Goal: Task Accomplishment & Management: Complete application form

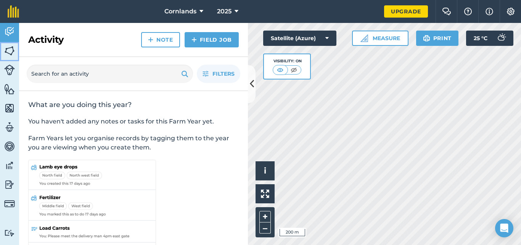
click at [8, 49] on img at bounding box center [9, 50] width 11 height 11
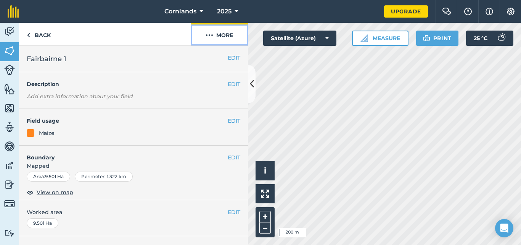
click at [229, 35] on button "More" at bounding box center [219, 34] width 57 height 23
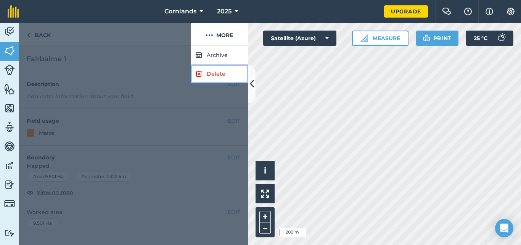
click at [203, 74] on link "Delete" at bounding box center [219, 74] width 57 height 19
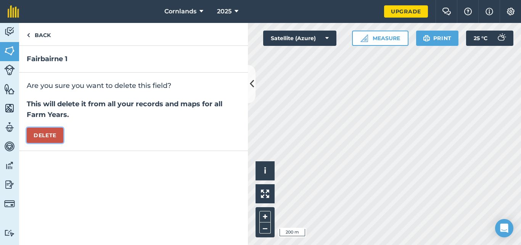
click at [43, 136] on button "Delete" at bounding box center [45, 134] width 37 height 15
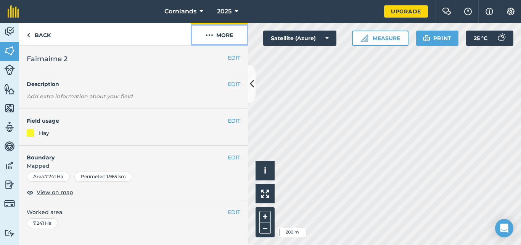
click at [232, 37] on button "More" at bounding box center [219, 34] width 57 height 23
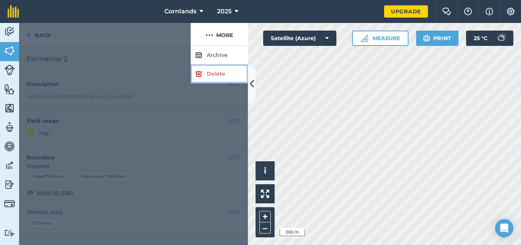
click at [229, 74] on link "Delete" at bounding box center [219, 74] width 57 height 19
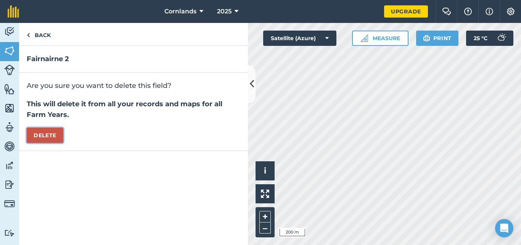
click at [48, 134] on button "Delete" at bounding box center [45, 134] width 37 height 15
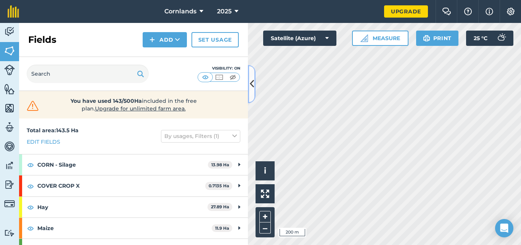
click at [252, 92] on button at bounding box center [252, 84] width 8 height 38
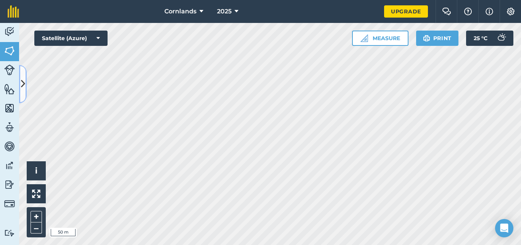
click at [20, 81] on button at bounding box center [23, 84] width 8 height 38
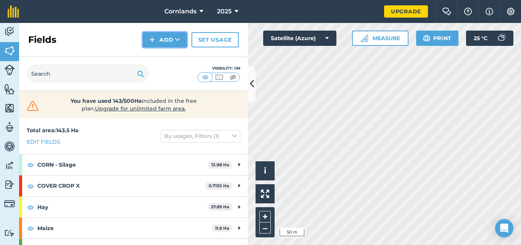
click at [163, 39] on button "Add" at bounding box center [165, 39] width 44 height 15
click at [172, 58] on link "Draw" at bounding box center [165, 56] width 42 height 17
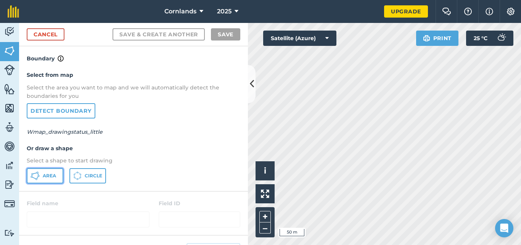
click at [47, 176] on span "Area" at bounding box center [49, 176] width 13 height 6
click at [252, 88] on icon at bounding box center [252, 83] width 4 height 13
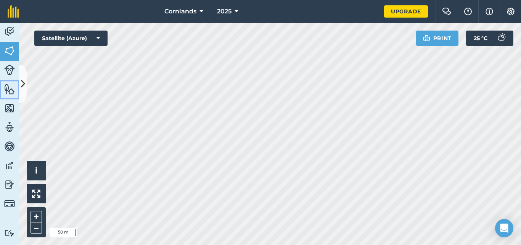
click at [19, 89] on link "Features" at bounding box center [9, 89] width 19 height 19
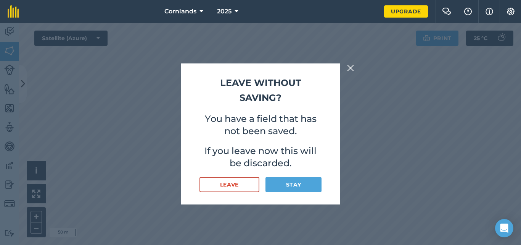
click at [349, 70] on img at bounding box center [350, 67] width 7 height 9
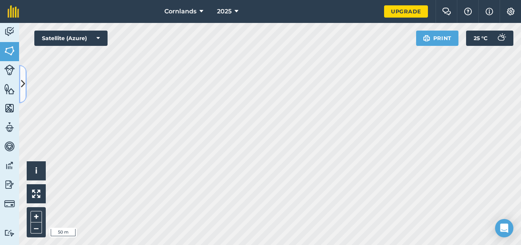
click at [24, 77] on icon at bounding box center [23, 83] width 4 height 13
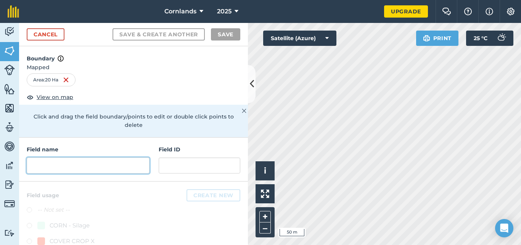
click at [65, 161] on input "text" at bounding box center [88, 165] width 123 height 16
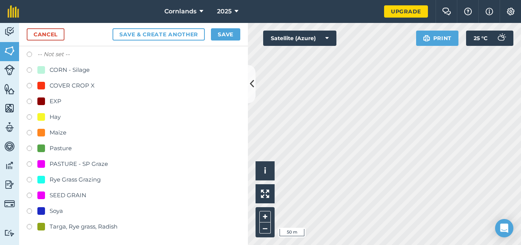
scroll to position [156, 0]
type input "BG River 1"
click at [30, 148] on label at bounding box center [32, 149] width 11 height 8
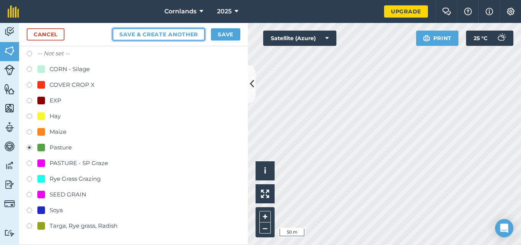
click at [156, 36] on button "Save & Create Another" at bounding box center [159, 34] width 92 height 12
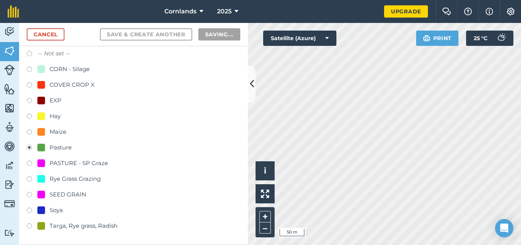
radio input "false"
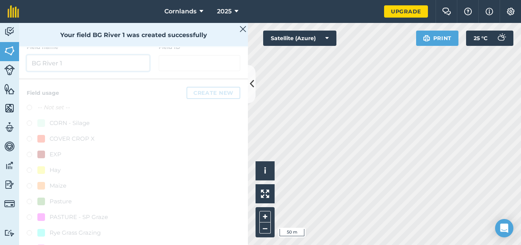
scroll to position [20, 0]
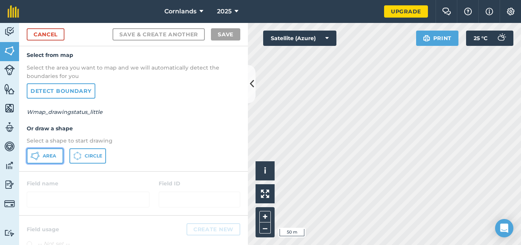
click at [45, 157] on span "Area" at bounding box center [49, 156] width 13 height 6
click at [250, 90] on icon at bounding box center [252, 83] width 4 height 13
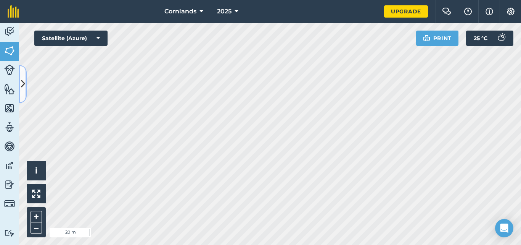
click at [23, 87] on icon at bounding box center [23, 83] width 4 height 13
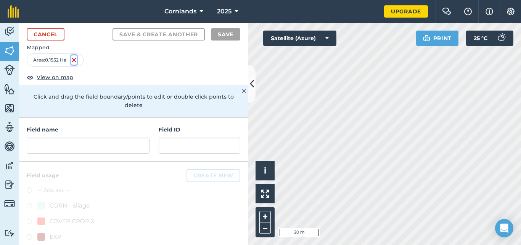
click at [75, 61] on img at bounding box center [74, 59] width 6 height 9
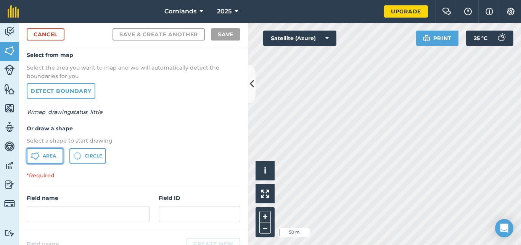
click at [45, 156] on span "Area" at bounding box center [49, 156] width 13 height 6
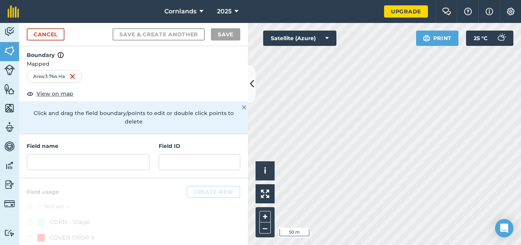
scroll to position [0, 0]
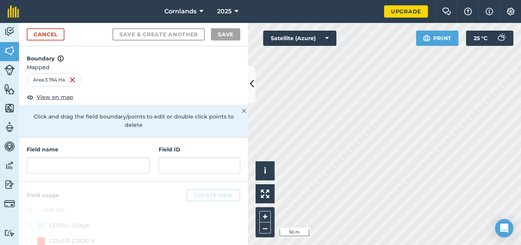
click at [48, 83] on div "Area : 3.764 Ha" at bounding box center [54, 79] width 55 height 13
click at [115, 119] on p "Click and drag the field boundary/points to edit or double click points to dele…" at bounding box center [134, 120] width 214 height 17
click at [242, 110] on img at bounding box center [244, 110] width 5 height 9
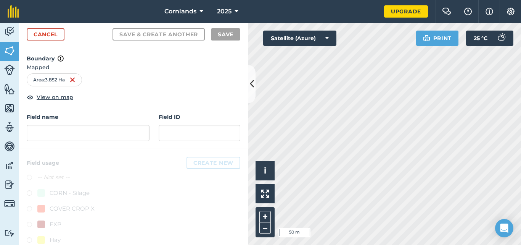
click at [56, 81] on div "Area : 3.852 Ha" at bounding box center [54, 79] width 55 height 13
click at [73, 79] on img at bounding box center [72, 79] width 6 height 9
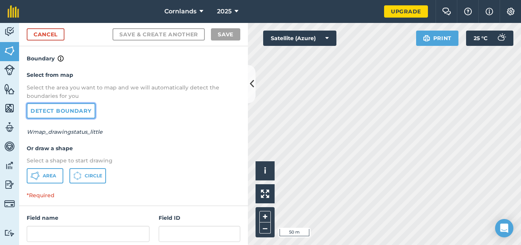
click at [53, 114] on link "Detect boundary" at bounding box center [61, 110] width 69 height 15
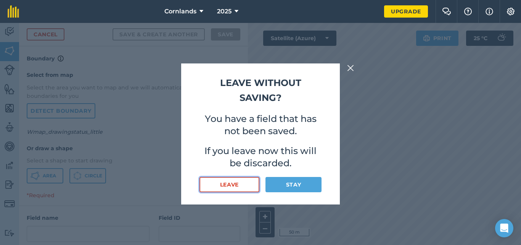
click at [245, 186] on button "Leave" at bounding box center [230, 184] width 60 height 15
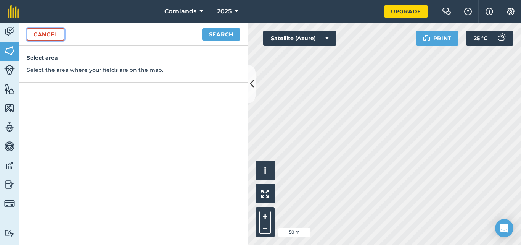
click at [42, 34] on link "Cancel" at bounding box center [46, 34] width 38 height 12
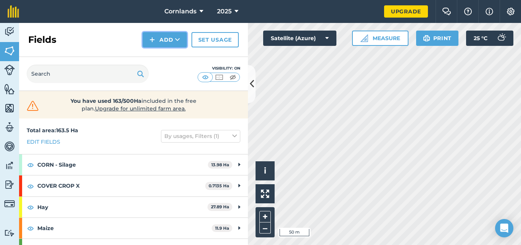
click at [171, 43] on button "Add" at bounding box center [165, 39] width 44 height 15
click at [171, 58] on link "Draw" at bounding box center [165, 56] width 42 height 17
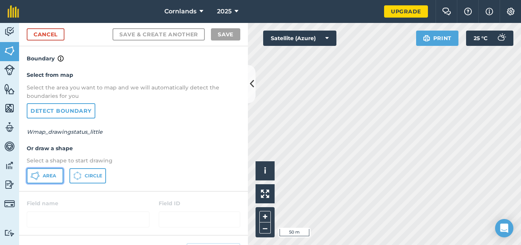
click at [51, 174] on span "Area" at bounding box center [49, 176] width 13 height 6
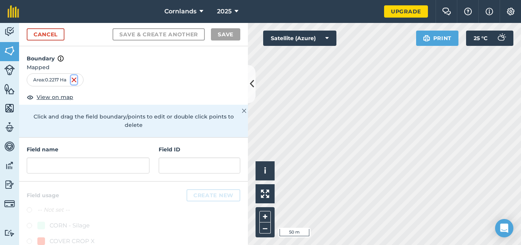
click at [76, 81] on img at bounding box center [74, 79] width 6 height 9
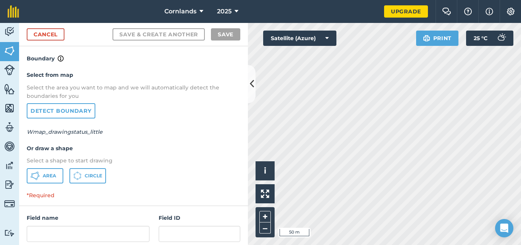
click at [286, 244] on html "Cornlands 2025 Upgrade Farm Chat Help Info Settings Map printing is not availab…" at bounding box center [260, 122] width 521 height 245
click at [47, 173] on span "Area" at bounding box center [49, 176] width 13 height 6
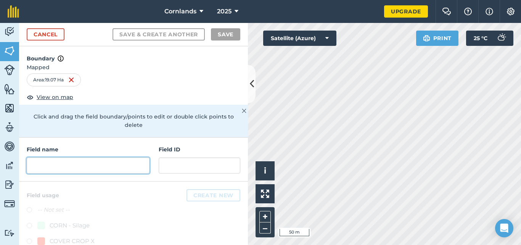
click at [52, 166] on input "text" at bounding box center [88, 165] width 123 height 16
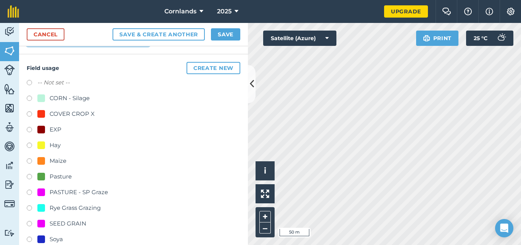
scroll to position [153, 0]
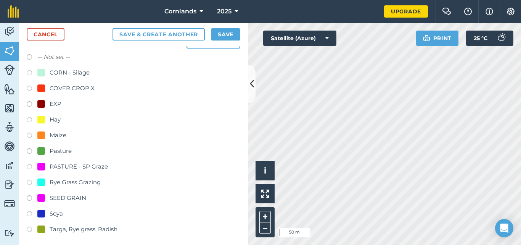
type input "Lilivale"
click at [30, 152] on label at bounding box center [32, 152] width 11 height 8
radio input "true"
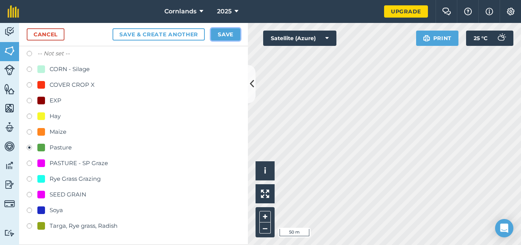
click at [235, 34] on button "Save" at bounding box center [225, 34] width 29 height 12
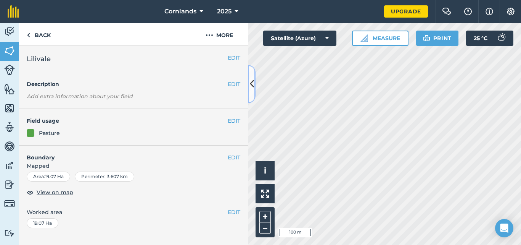
click at [253, 89] on icon at bounding box center [252, 83] width 4 height 13
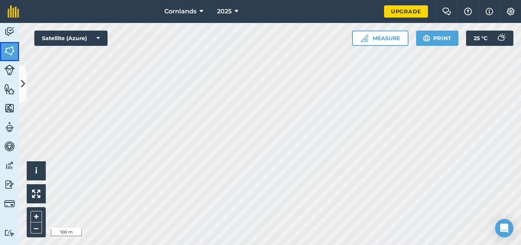
click at [9, 51] on img at bounding box center [9, 50] width 11 height 11
click at [22, 82] on icon at bounding box center [23, 83] width 4 height 13
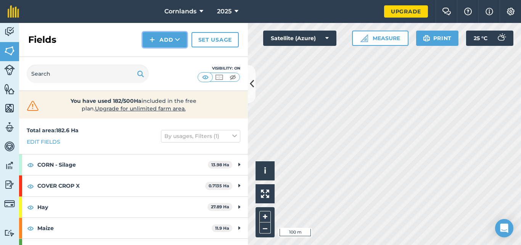
click at [167, 42] on button "Add" at bounding box center [165, 39] width 44 height 15
click at [175, 56] on link "Draw" at bounding box center [165, 56] width 42 height 17
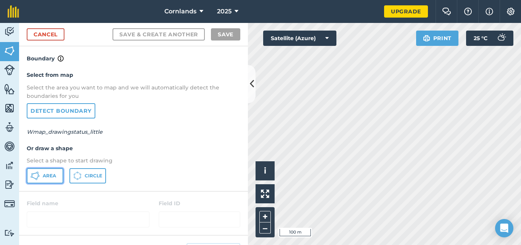
click at [39, 176] on icon at bounding box center [35, 175] width 9 height 9
click at [250, 86] on icon at bounding box center [252, 83] width 4 height 13
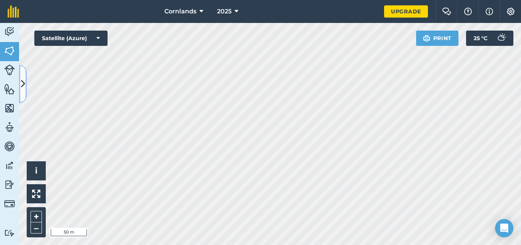
click at [23, 86] on icon at bounding box center [23, 83] width 4 height 13
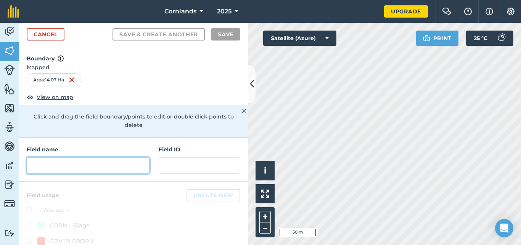
click at [99, 164] on input "text" at bounding box center [88, 165] width 123 height 16
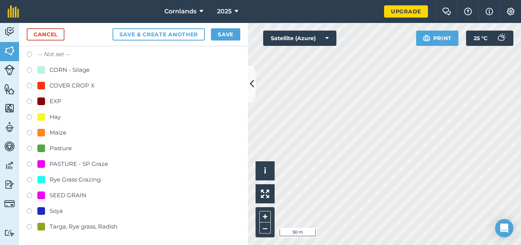
scroll to position [156, 0]
type input "WC River 1"
click at [30, 211] on label at bounding box center [32, 211] width 11 height 8
radio input "true"
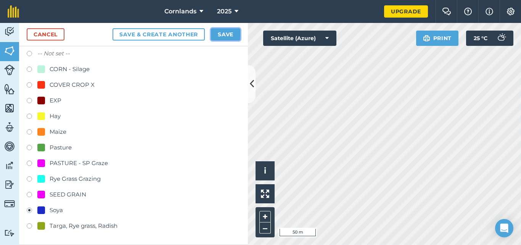
click at [234, 31] on button "Save" at bounding box center [225, 34] width 29 height 12
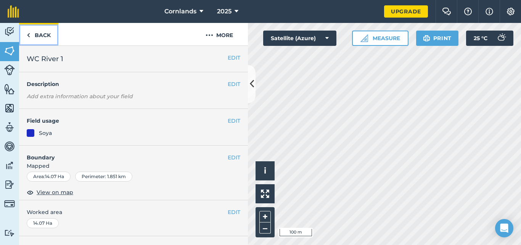
click at [36, 34] on link "Back" at bounding box center [38, 34] width 39 height 23
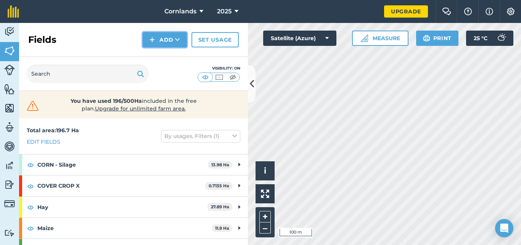
click at [169, 40] on button "Add" at bounding box center [165, 39] width 44 height 15
click at [167, 56] on link "Draw" at bounding box center [165, 56] width 42 height 17
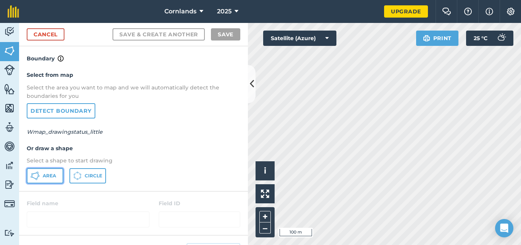
click at [49, 176] on span "Area" at bounding box center [49, 176] width 13 height 6
click at [252, 88] on icon at bounding box center [252, 83] width 4 height 13
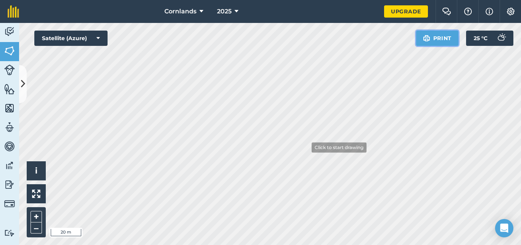
click at [309, 143] on div "Click to start drawing i © 2025 TomTom, Microsoft 20 m + – Satellite (Azure) Pr…" at bounding box center [270, 134] width 502 height 222
drag, startPoint x: 439, startPoint y: 45, endPoint x: 415, endPoint y: 248, distance: 204.5
click at [415, 244] on html "Cornlands 2025 Upgrade Farm Chat Help Info Settings Map printing is not availab…" at bounding box center [260, 122] width 521 height 245
click at [298, 9] on div "Cornlands 2025 Upgrade Farm Chat Help Info Settings Map printing is not availab…" at bounding box center [260, 122] width 521 height 245
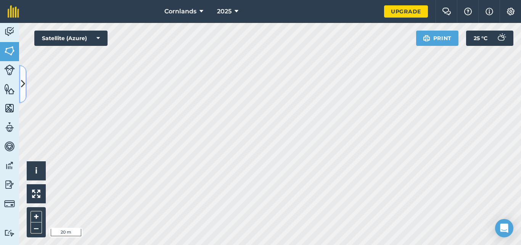
click at [23, 82] on icon at bounding box center [23, 83] width 4 height 13
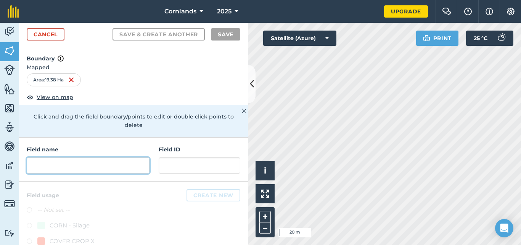
click at [68, 166] on input "text" at bounding box center [88, 165] width 123 height 16
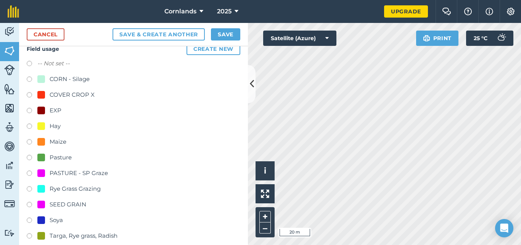
scroll to position [156, 0]
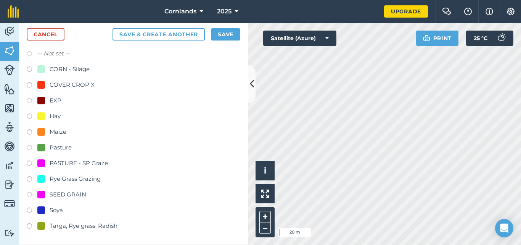
type input "[PERSON_NAME]"
click at [42, 212] on div at bounding box center [41, 210] width 8 height 8
radio input "true"
click at [223, 39] on button "Save" at bounding box center [225, 34] width 29 height 12
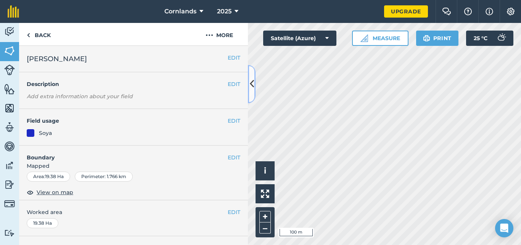
click at [253, 90] on icon at bounding box center [252, 83] width 4 height 13
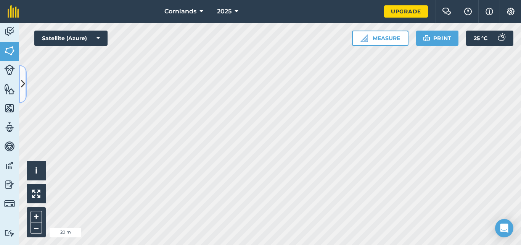
click at [19, 83] on button at bounding box center [23, 84] width 8 height 38
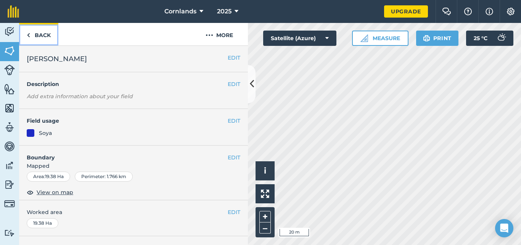
click at [47, 32] on link "Back" at bounding box center [38, 34] width 39 height 23
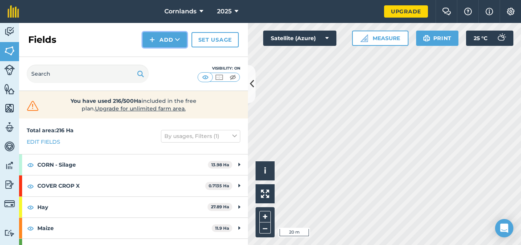
click at [155, 39] on img at bounding box center [152, 39] width 5 height 9
click at [170, 57] on link "Draw" at bounding box center [165, 56] width 42 height 17
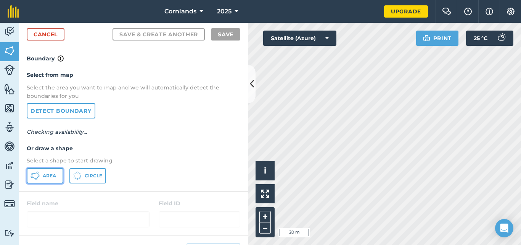
click at [44, 175] on span "Area" at bounding box center [49, 176] width 13 height 6
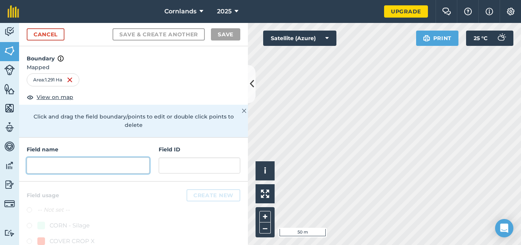
click at [74, 168] on input "text" at bounding box center [88, 165] width 123 height 16
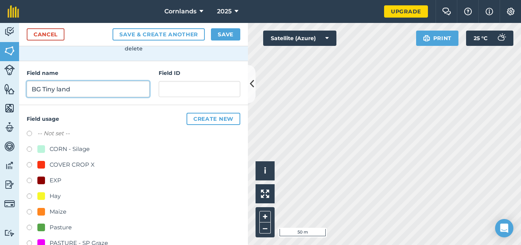
scroll to position [153, 0]
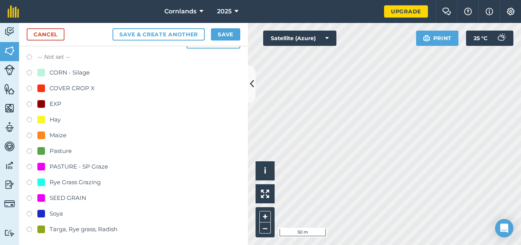
type input "BG Tiny land"
click at [58, 152] on div "Pasture" at bounding box center [61, 150] width 22 height 9
radio input "true"
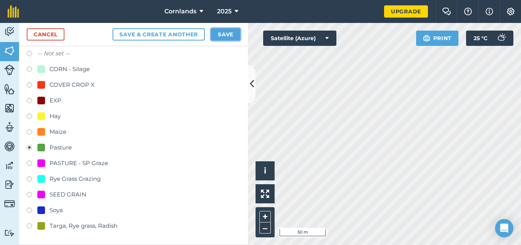
click at [231, 31] on button "Save" at bounding box center [225, 34] width 29 height 12
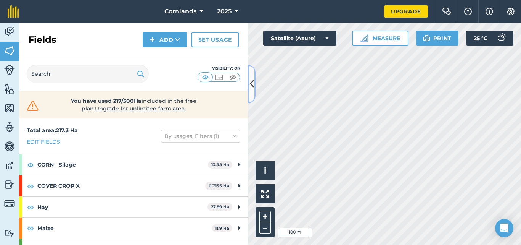
click at [249, 84] on button at bounding box center [252, 84] width 8 height 38
